Goal: Check status: Check status

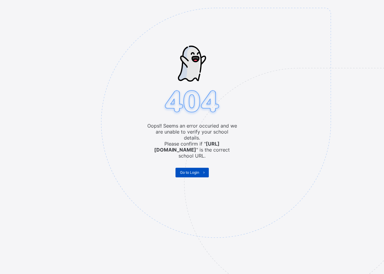
click at [189, 170] on span "Go to Login" at bounding box center [189, 172] width 19 height 5
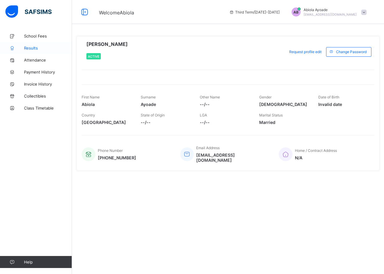
click at [32, 49] on span "Results" at bounding box center [48, 48] width 48 height 5
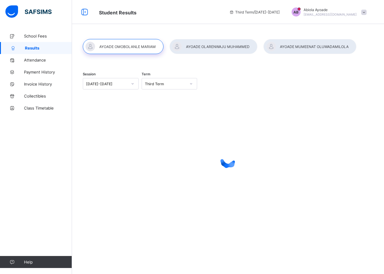
click at [214, 44] on div at bounding box center [214, 46] width 88 height 15
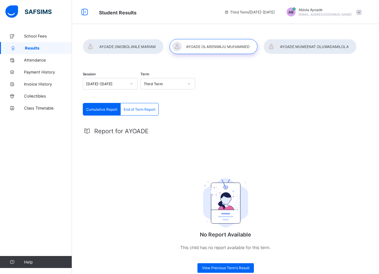
click at [141, 110] on span "End of Term Report" at bounding box center [140, 109] width 32 height 5
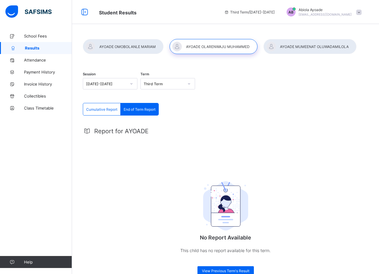
click at [141, 110] on span "End of Term Report" at bounding box center [140, 109] width 32 height 5
click at [191, 47] on div at bounding box center [214, 46] width 88 height 15
click at [142, 112] on div "End of Term Report" at bounding box center [140, 109] width 38 height 12
click at [166, 86] on div "Third Term" at bounding box center [164, 84] width 40 height 5
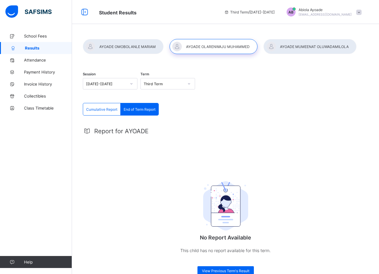
click at [307, 46] on div at bounding box center [310, 46] width 93 height 15
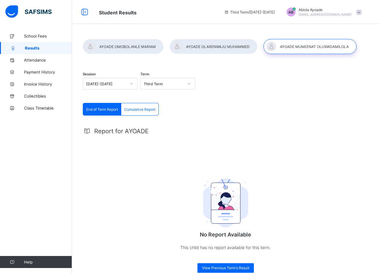
click at [101, 111] on span "End of Term Report" at bounding box center [102, 109] width 32 height 5
click at [101, 109] on span "End of Term Report" at bounding box center [102, 109] width 32 height 5
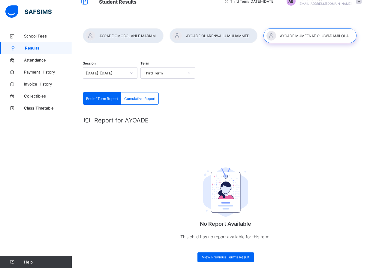
click at [145, 32] on div at bounding box center [123, 35] width 81 height 15
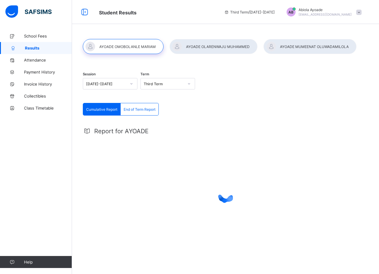
click at [149, 105] on div "End of Term Report" at bounding box center [140, 109] width 38 height 12
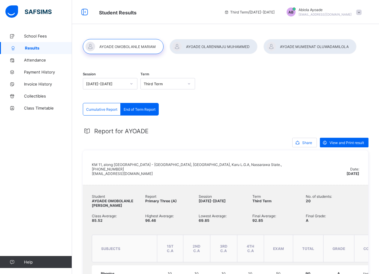
click at [206, 47] on div at bounding box center [214, 46] width 88 height 15
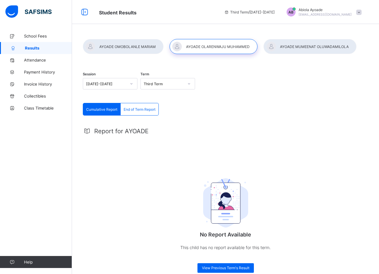
click at [143, 104] on div "End of Term Report" at bounding box center [140, 109] width 38 height 12
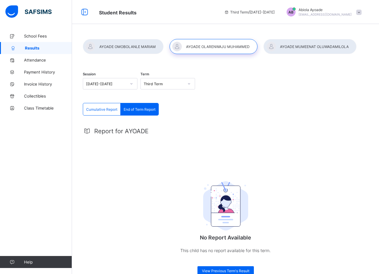
click at [181, 82] on div "Third Term" at bounding box center [164, 84] width 40 height 5
click at [166, 104] on div "Second Term" at bounding box center [168, 105] width 54 height 9
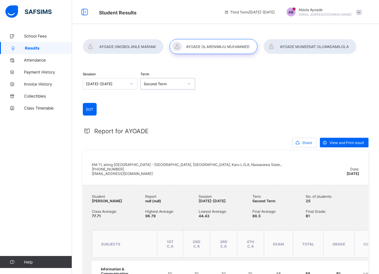
drag, startPoint x: 174, startPoint y: 84, endPoint x: 170, endPoint y: 91, distance: 8.2
click at [174, 86] on div "Second Term" at bounding box center [164, 84] width 40 height 5
click at [158, 95] on div "Third Term" at bounding box center [168, 96] width 54 height 9
